Goal: Information Seeking & Learning: Learn about a topic

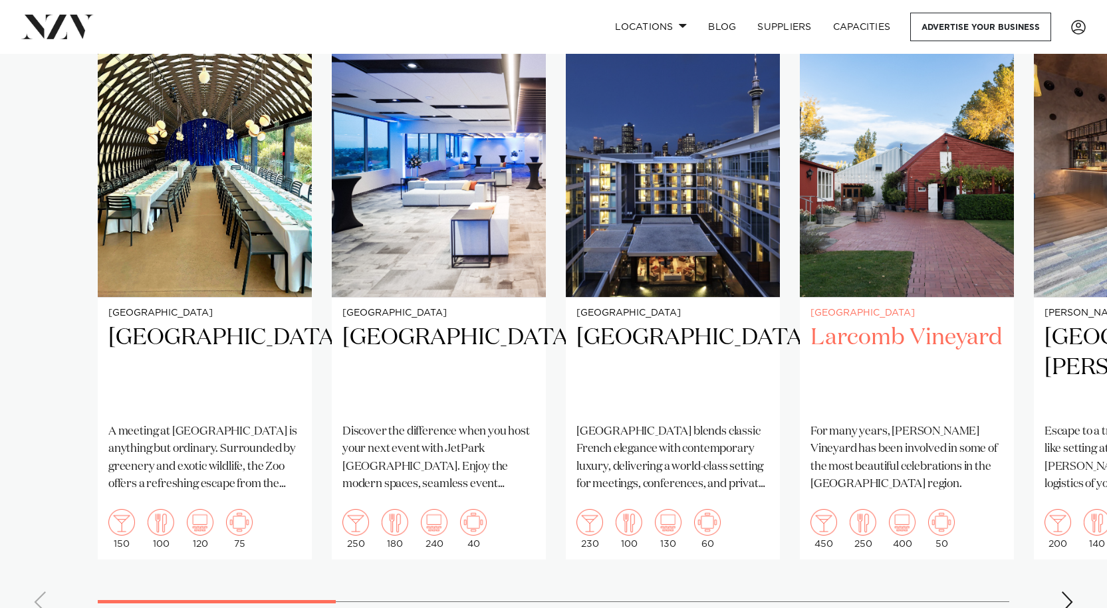
scroll to position [931, 0]
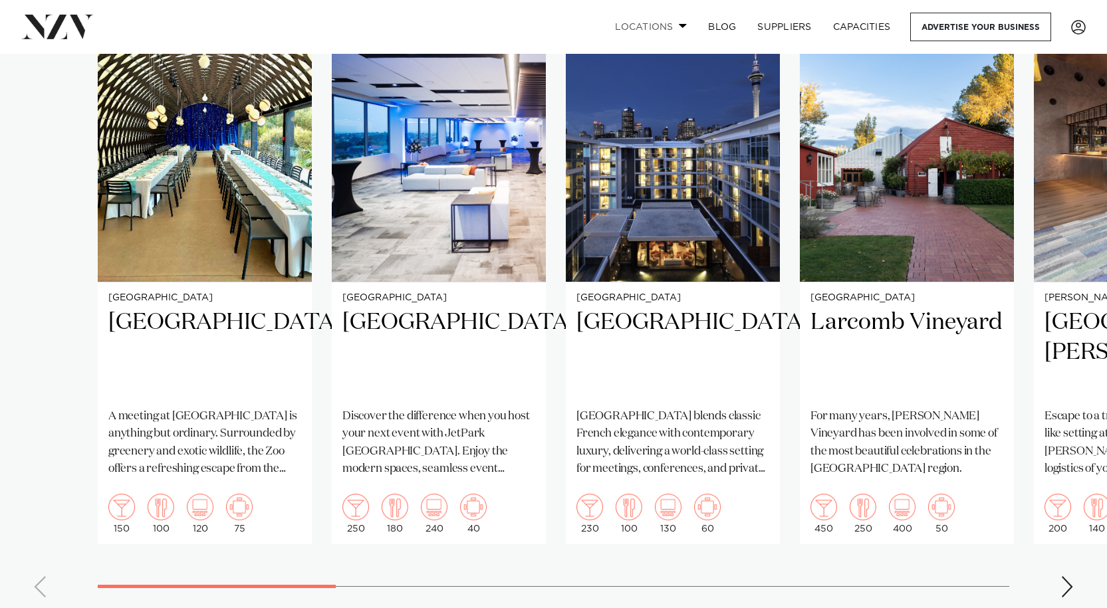
click at [679, 26] on span at bounding box center [683, 25] width 9 height 5
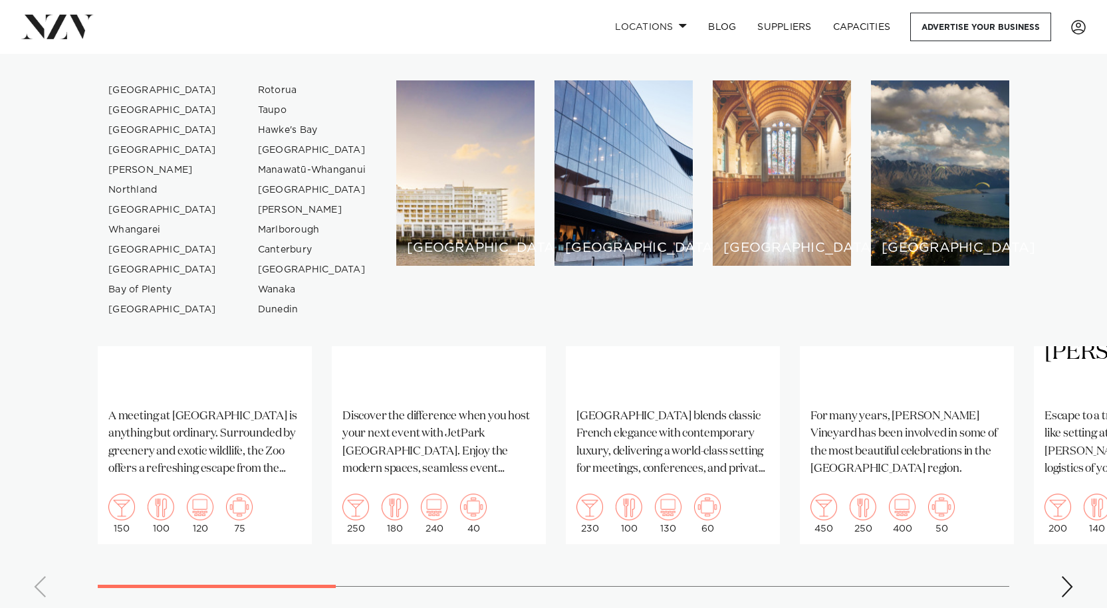
click at [735, 140] on div "[GEOGRAPHIC_DATA]" at bounding box center [782, 172] width 138 height 185
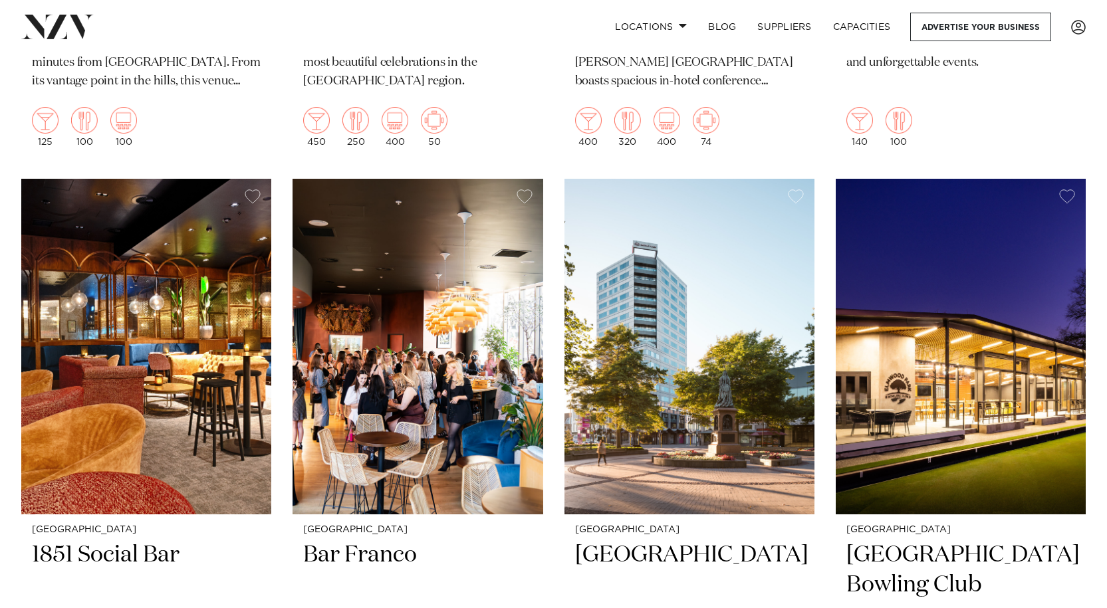
scroll to position [1064, 0]
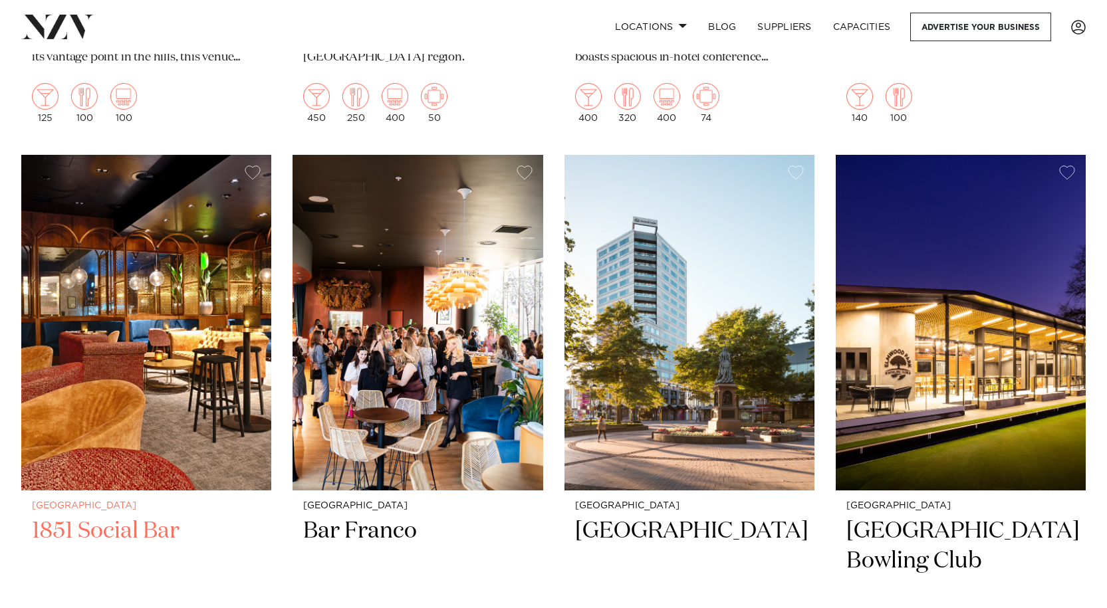
click at [96, 529] on h2 "1851 Social Bar" at bounding box center [146, 562] width 229 height 90
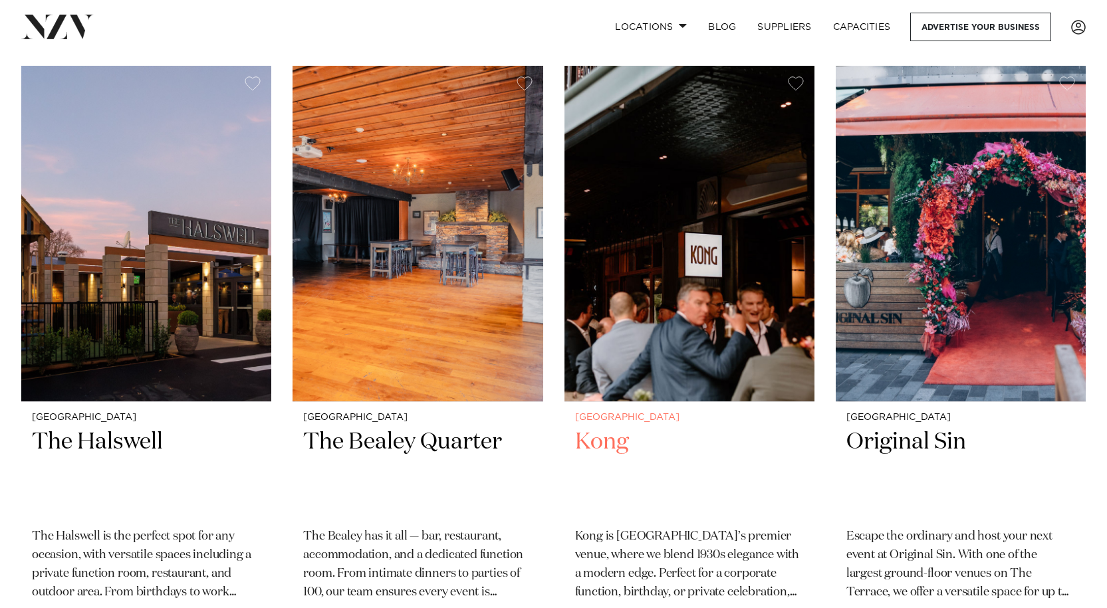
scroll to position [4916, 0]
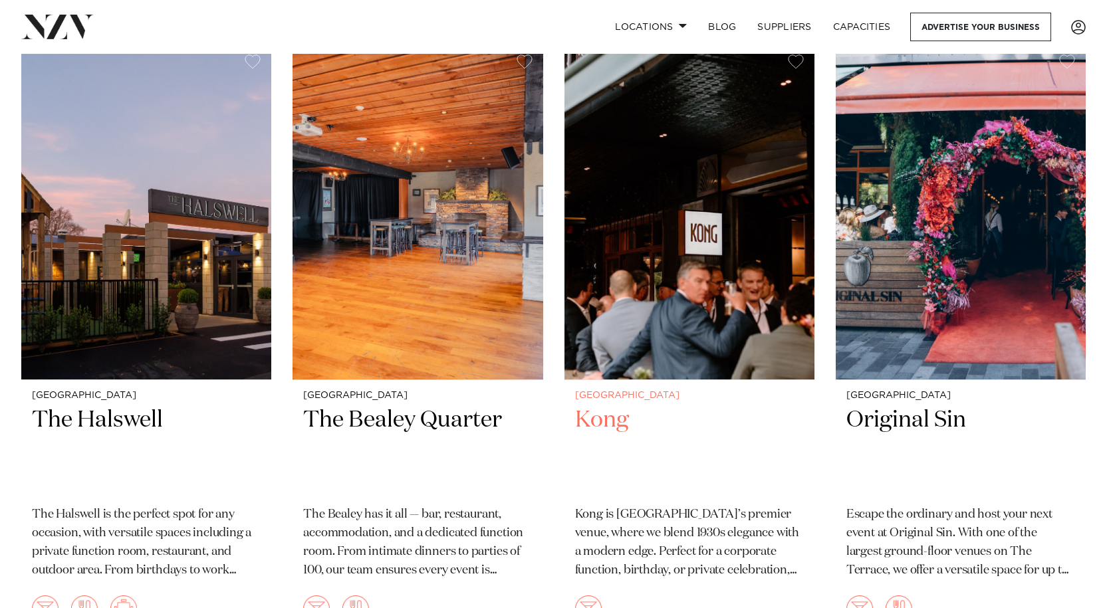
click at [641, 521] on p "Kong is [GEOGRAPHIC_DATA]’s premier venue, where we blend 1930s elegance with a…" at bounding box center [689, 543] width 229 height 74
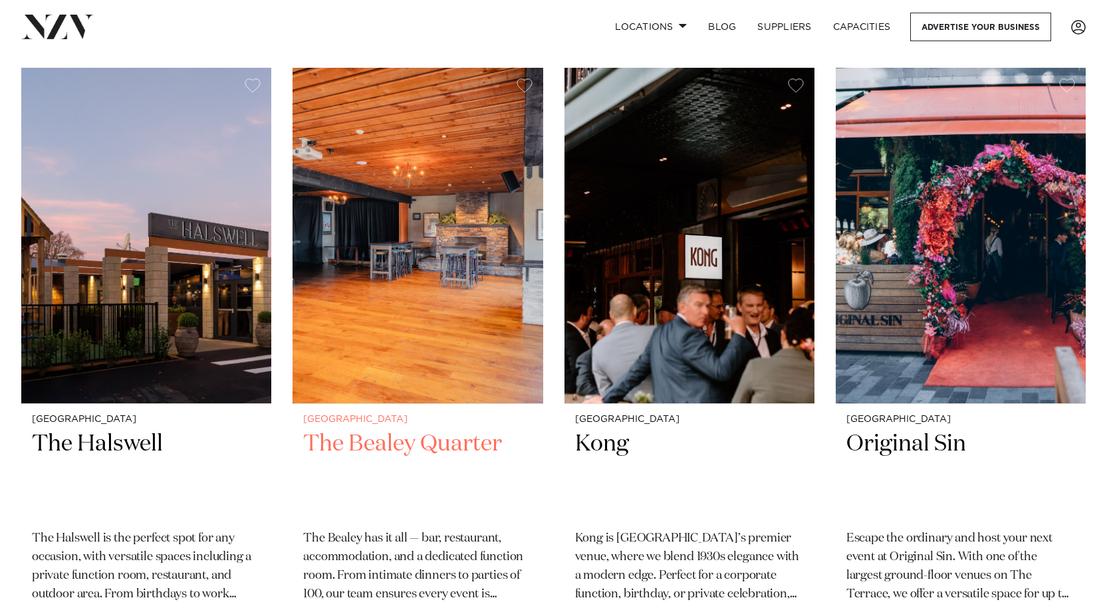
click at [434, 280] on img at bounding box center [418, 236] width 250 height 336
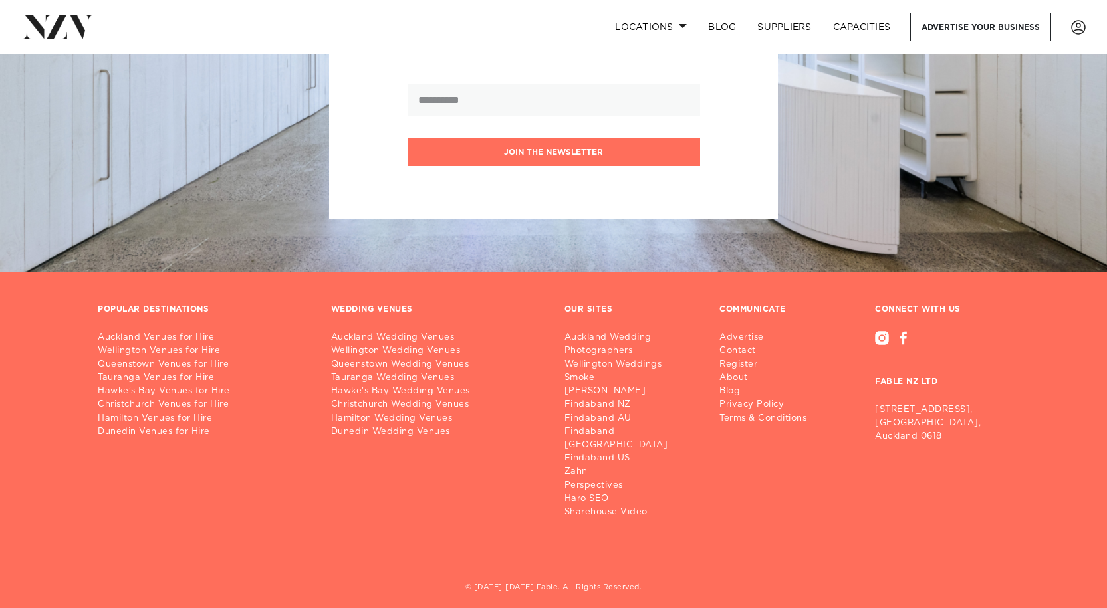
scroll to position [6437, 0]
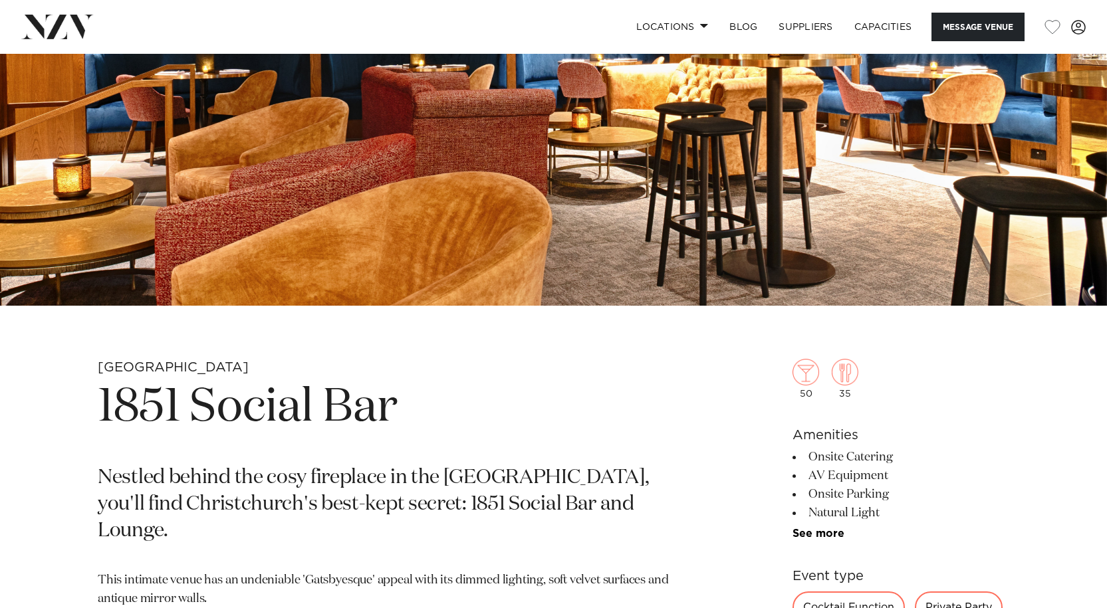
scroll to position [332, 0]
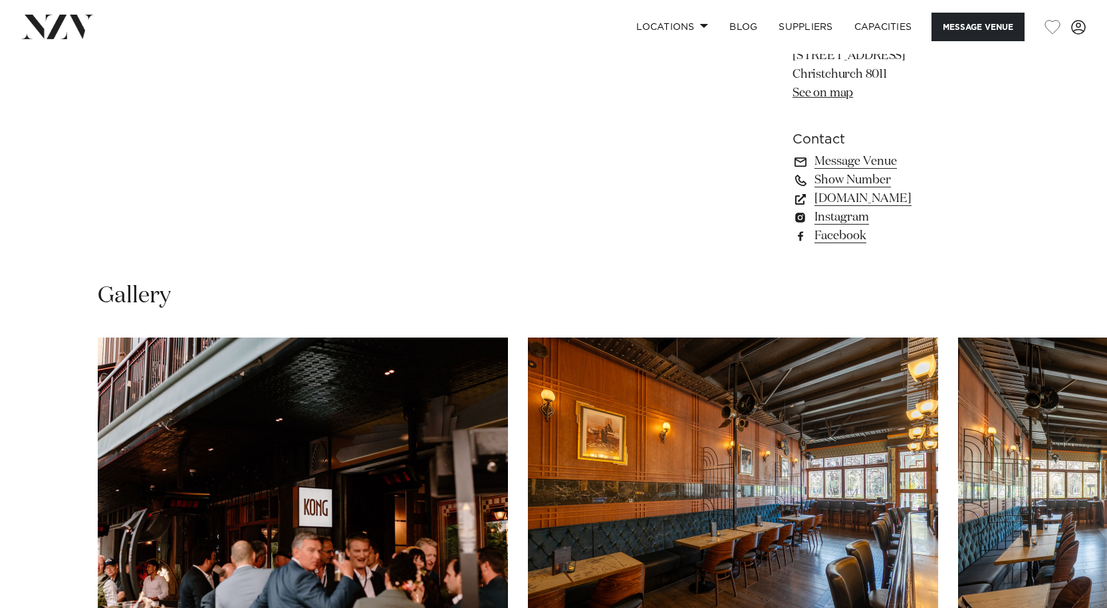
scroll to position [1197, 0]
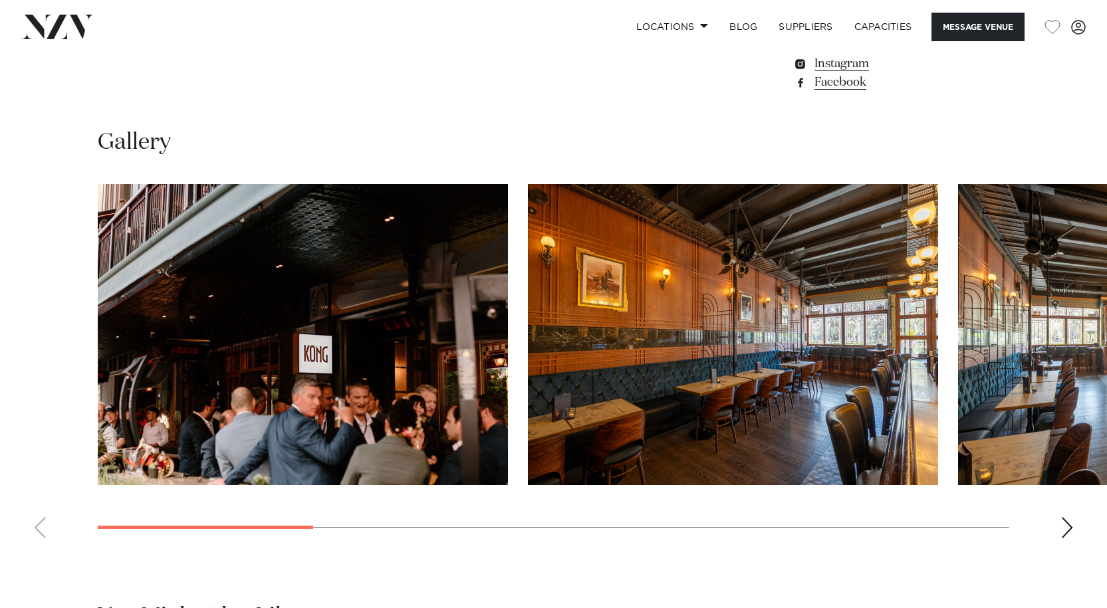
click at [1063, 529] on div "Next slide" at bounding box center [1066, 527] width 13 height 21
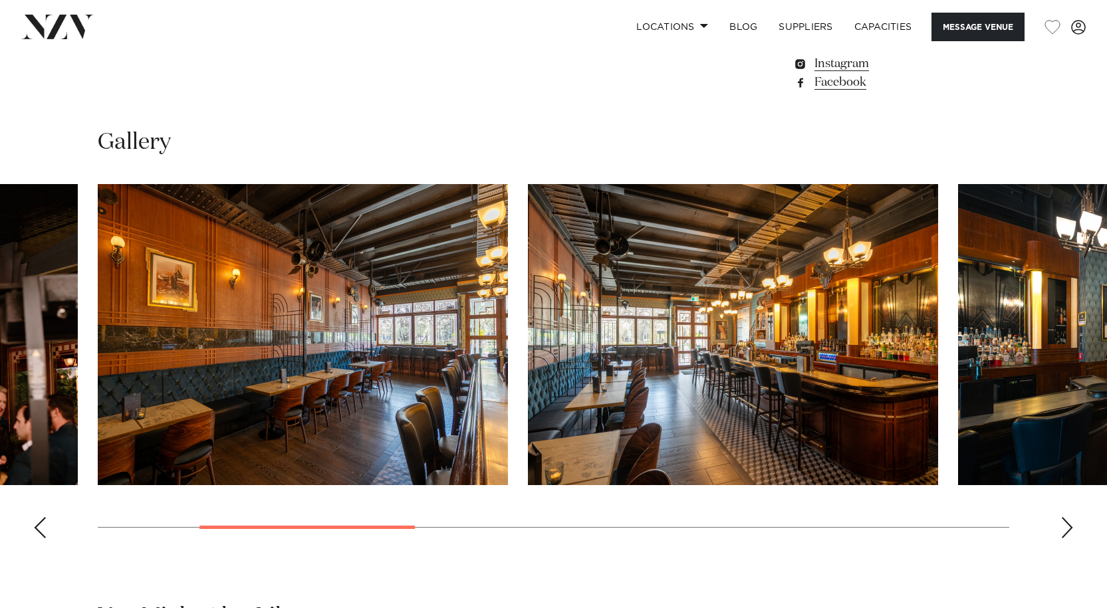
click at [1064, 529] on div "Next slide" at bounding box center [1066, 527] width 13 height 21
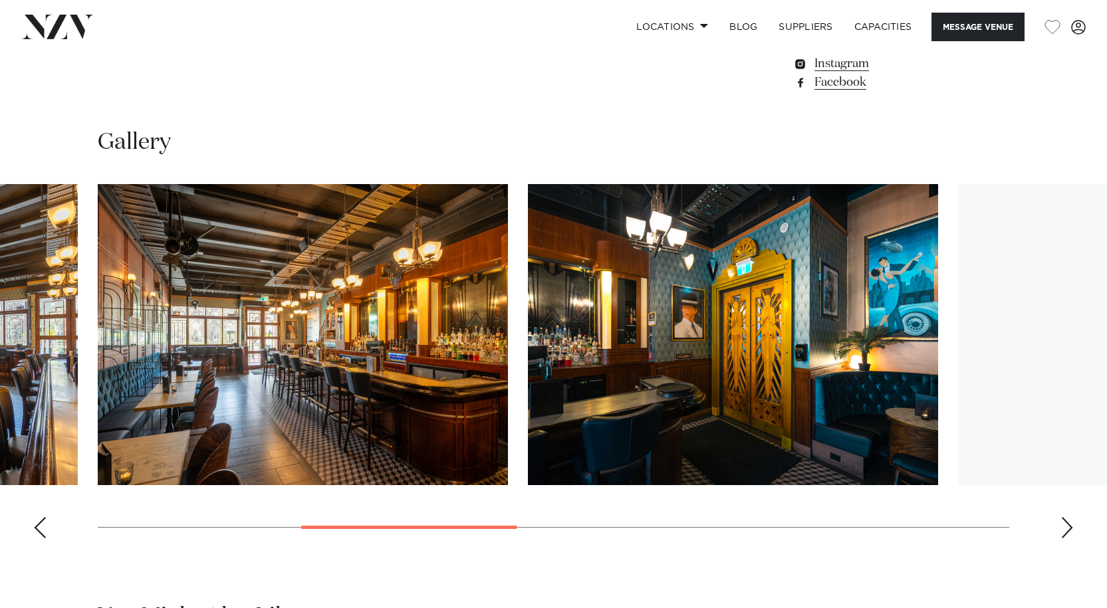
click at [1064, 529] on div "Next slide" at bounding box center [1066, 527] width 13 height 21
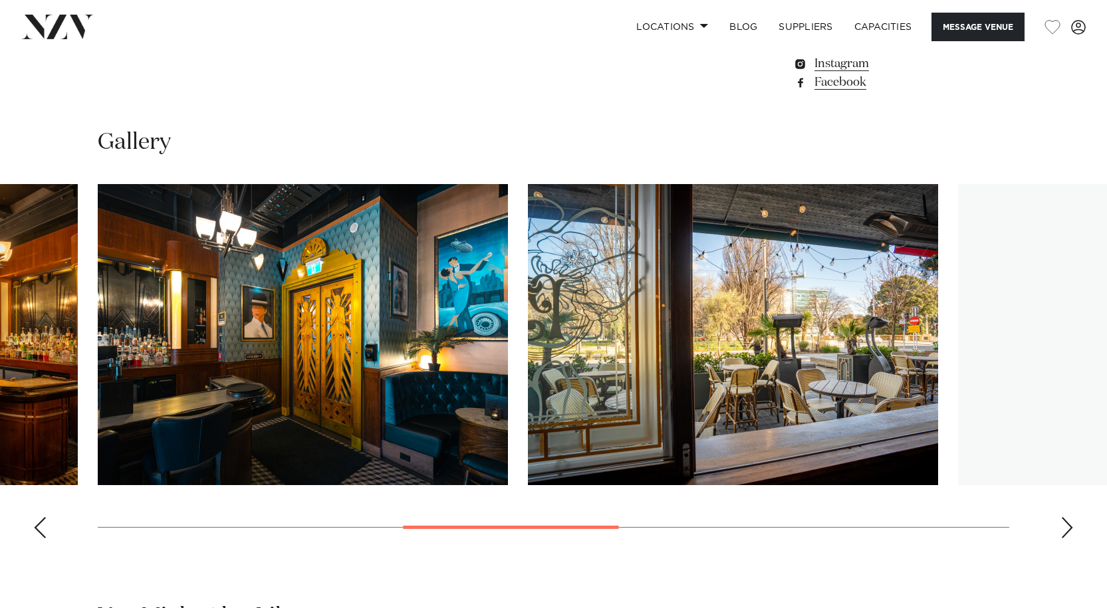
click at [1064, 529] on div "Next slide" at bounding box center [1066, 527] width 13 height 21
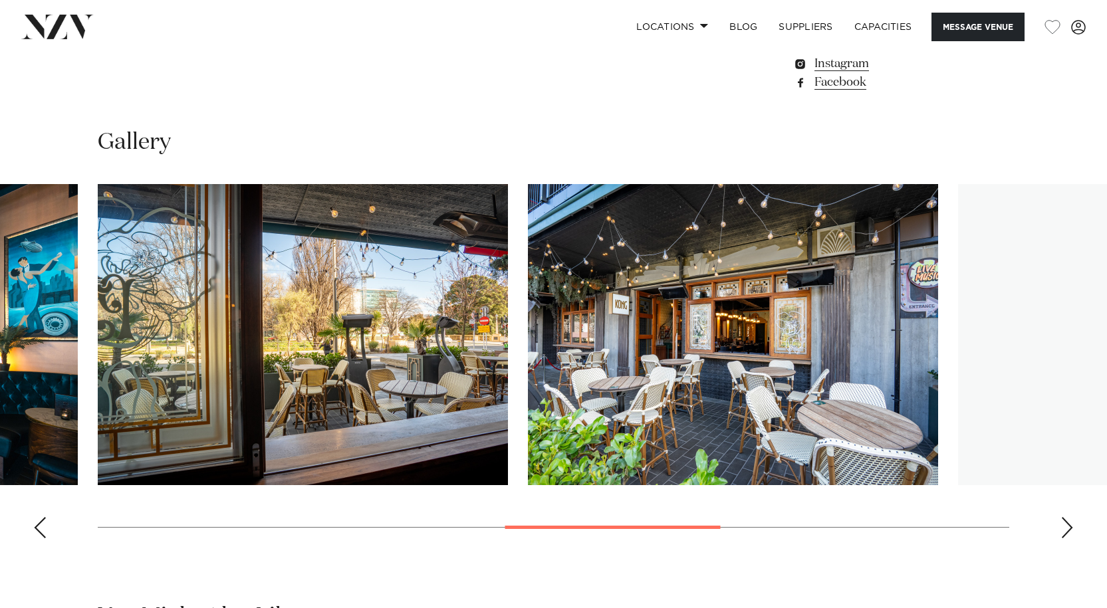
click at [1065, 529] on div "Next slide" at bounding box center [1066, 527] width 13 height 21
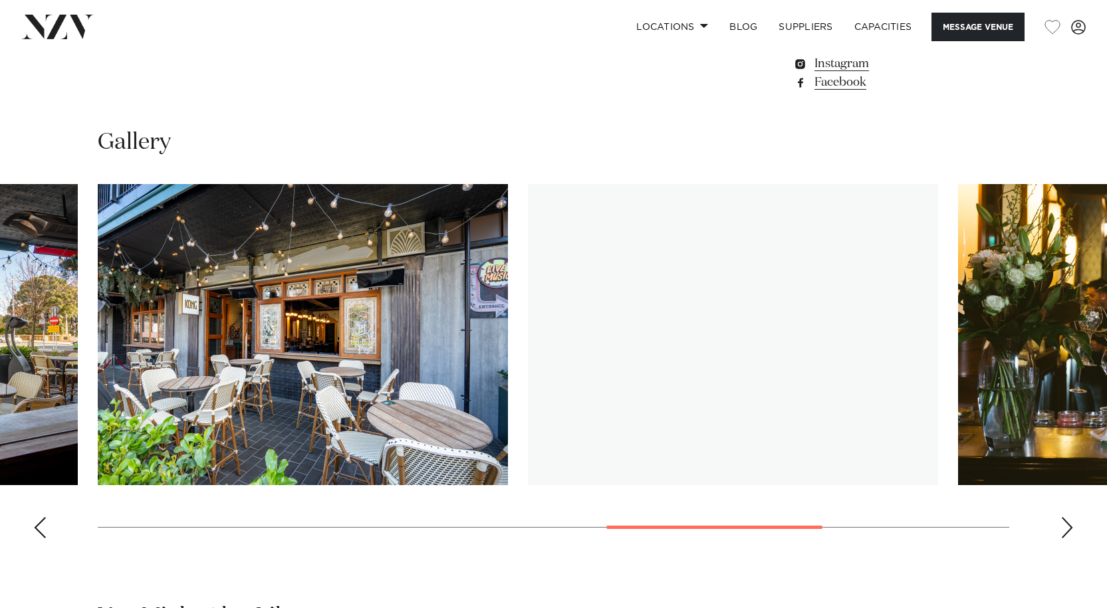
click at [1065, 529] on div "Next slide" at bounding box center [1066, 527] width 13 height 21
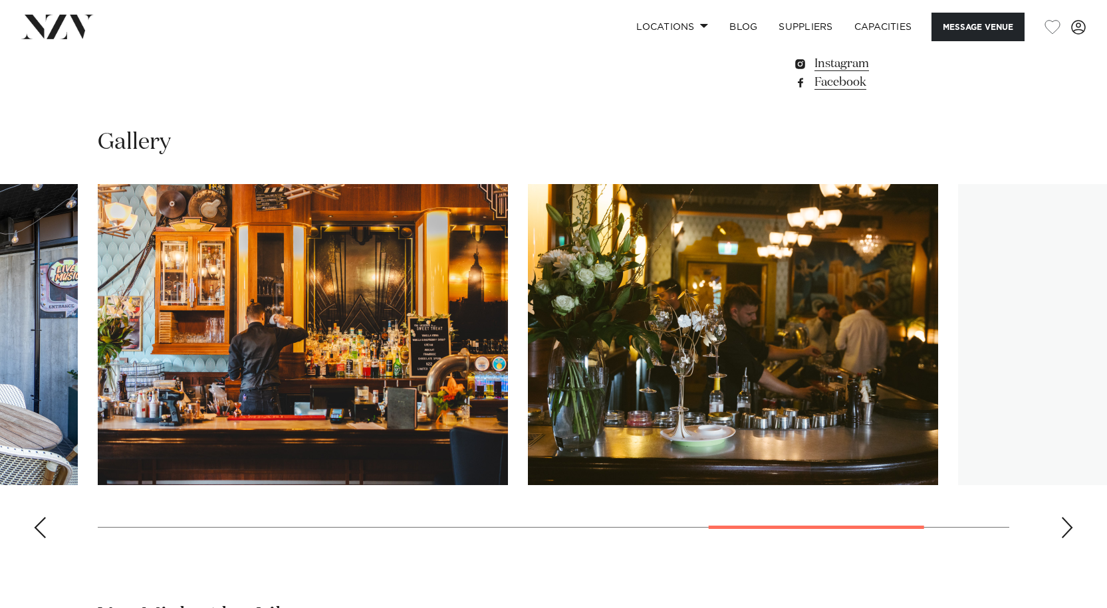
click at [1065, 529] on div "Next slide" at bounding box center [1066, 527] width 13 height 21
